Goal: Transaction & Acquisition: Register for event/course

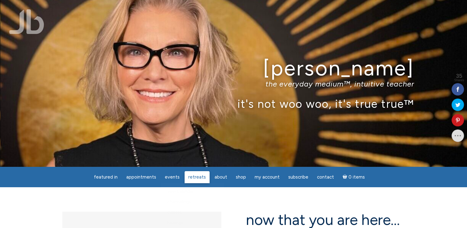
click at [195, 177] on span "Retreats" at bounding box center [197, 177] width 18 height 6
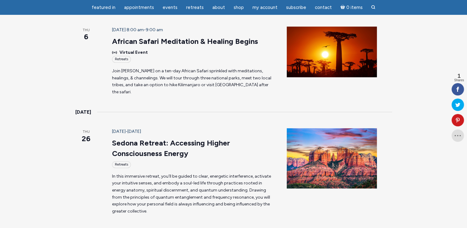
scroll to position [172, 0]
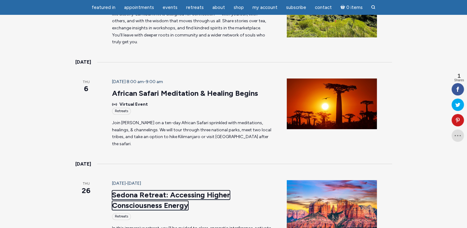
click at [122, 190] on link "Sedona Retreat: Accessing Higher Consciousness Energy" at bounding box center [171, 200] width 118 height 20
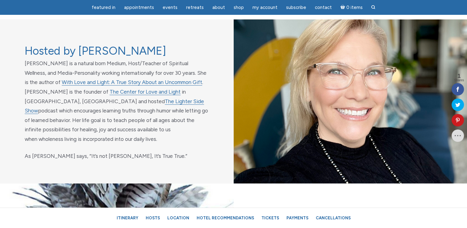
scroll to position [2025, 0]
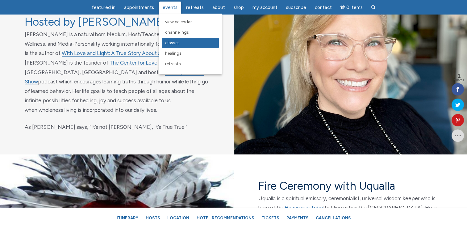
click at [179, 44] on span "Classes" at bounding box center [172, 42] width 15 height 5
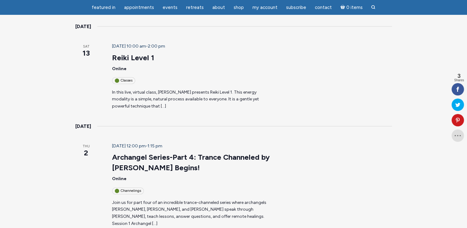
scroll to position [96, 0]
